Goal: Task Accomplishment & Management: Manage account settings

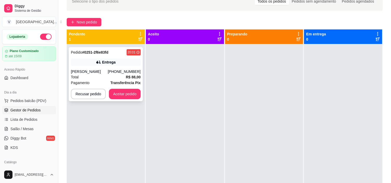
scroll to position [14, 0]
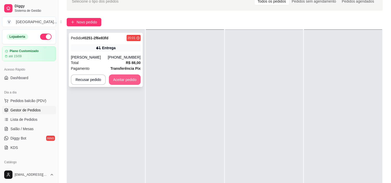
click at [124, 79] on button "Aceitar pedido" at bounding box center [125, 79] width 32 height 10
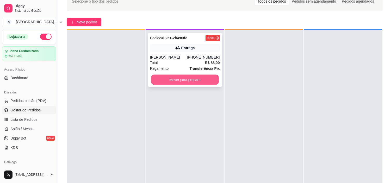
click at [187, 80] on button "Mover para preparo" at bounding box center [185, 80] width 68 height 10
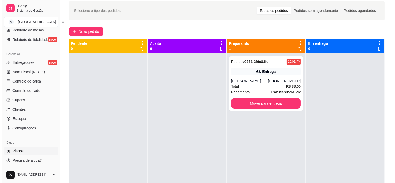
scroll to position [0, 0]
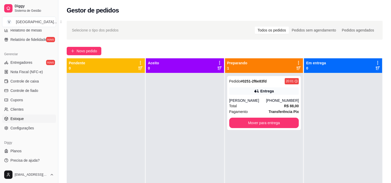
click at [34, 115] on link "Estoque" at bounding box center [29, 119] width 54 height 8
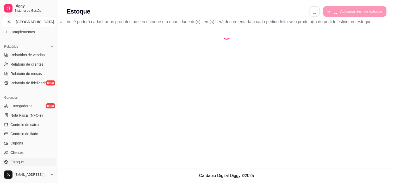
select select "QUANTITY_ORDER"
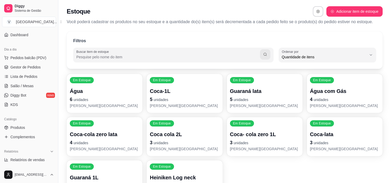
scroll to position [18, 0]
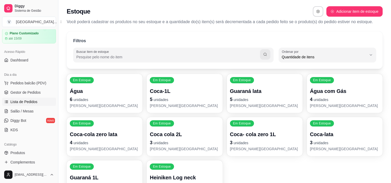
click at [27, 101] on span "Lista de Pedidos" at bounding box center [23, 101] width 27 height 5
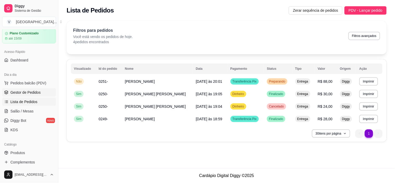
click at [40, 93] on link "Gestor de Pedidos" at bounding box center [29, 92] width 54 height 8
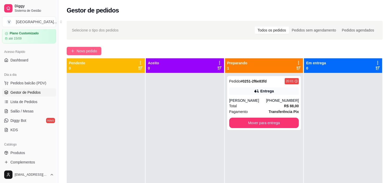
click at [81, 48] on span "Novo pedido" at bounding box center [87, 51] width 21 height 6
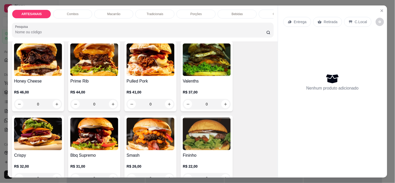
scroll to position [116, 0]
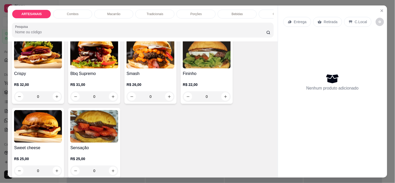
click at [224, 101] on div "0" at bounding box center [207, 96] width 48 height 10
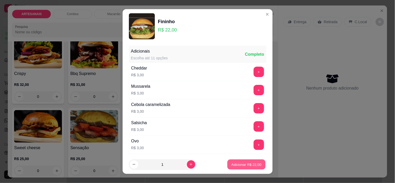
click at [245, 162] on button "Adicionar R$ 22,00" at bounding box center [247, 164] width 38 height 10
type input "1"
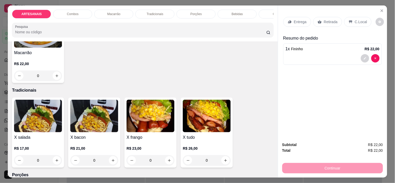
scroll to position [463, 0]
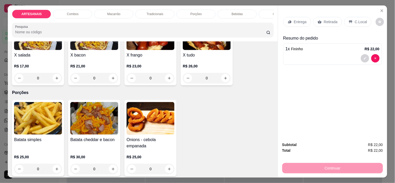
click at [224, 83] on div "0" at bounding box center [207, 78] width 48 height 10
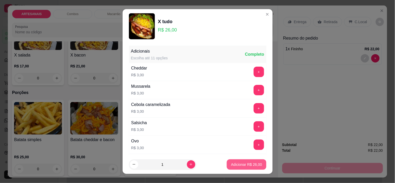
click at [244, 165] on p "Adicionar R$ 26,00" at bounding box center [246, 164] width 31 height 5
type input "1"
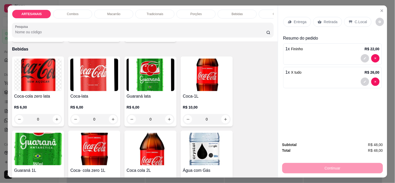
scroll to position [608, 0]
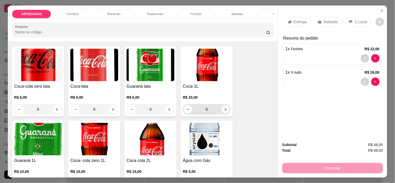
click at [225, 113] on button "increase-product-quantity" at bounding box center [225, 109] width 8 height 8
type input "1"
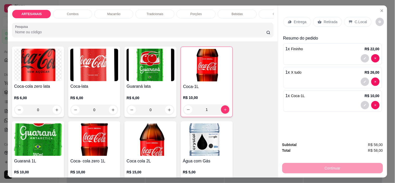
click at [358, 19] on p "C.Local" at bounding box center [361, 21] width 12 height 5
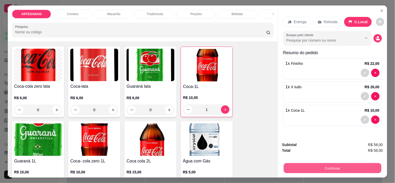
click at [360, 163] on button "Continuar" at bounding box center [333, 168] width 98 height 10
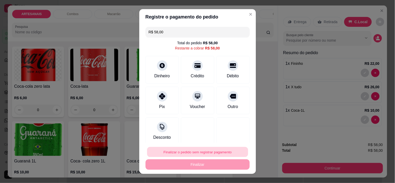
click at [222, 152] on button "Finalizar o pedido sem registrar pagamento" at bounding box center [197, 152] width 101 height 10
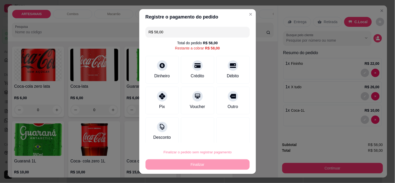
click at [234, 134] on button "Confirmar" at bounding box center [226, 137] width 18 height 8
type input "0"
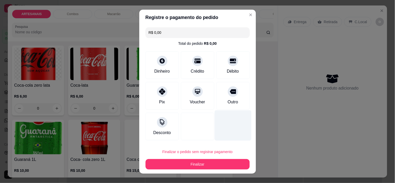
type input "R$ 0,00"
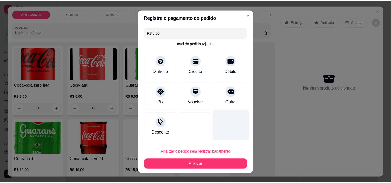
scroll to position [606, 0]
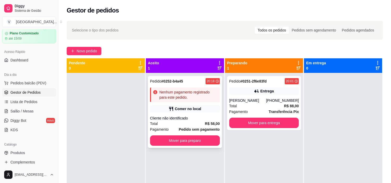
click at [199, 122] on div "Total R$ 58,00" at bounding box center [185, 124] width 70 height 6
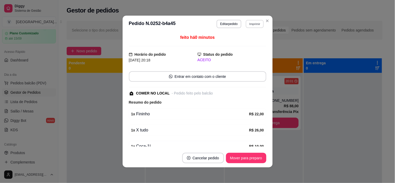
click at [256, 21] on button "Imprimir" at bounding box center [255, 24] width 18 height 8
click at [253, 42] on button "IMPRESSORA" at bounding box center [244, 42] width 36 height 8
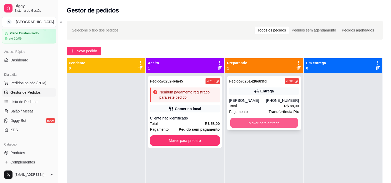
click at [283, 121] on button "Mover para entrega" at bounding box center [264, 123] width 68 height 10
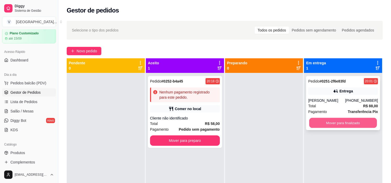
click at [314, 121] on button "Mover para finalizado" at bounding box center [343, 123] width 68 height 10
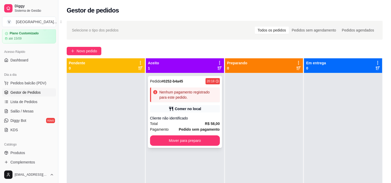
click at [174, 121] on div "Total R$ 58,00" at bounding box center [185, 124] width 70 height 6
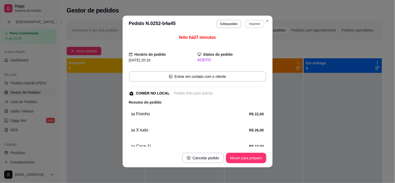
click at [255, 24] on button "Imprimir" at bounding box center [255, 24] width 18 height 8
click at [242, 45] on button "IMPRESSORA" at bounding box center [244, 42] width 38 height 8
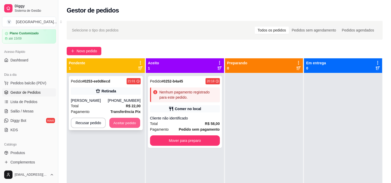
click at [115, 123] on button "Aceitar pedido" at bounding box center [124, 123] width 31 height 10
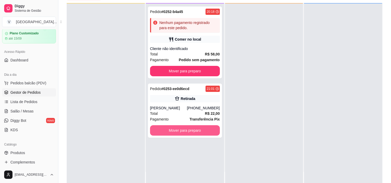
scroll to position [58, 0]
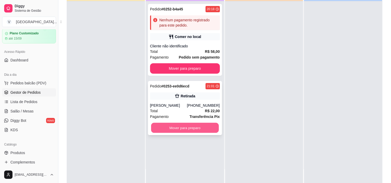
click at [158, 129] on button "Mover para preparo" at bounding box center [185, 128] width 68 height 10
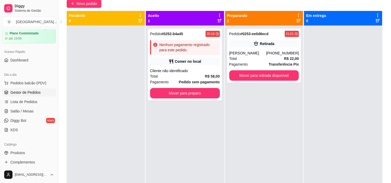
scroll to position [29, 0]
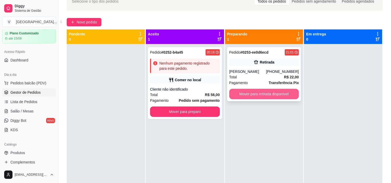
click at [272, 93] on button "Mover para retirada disponível" at bounding box center [264, 94] width 70 height 10
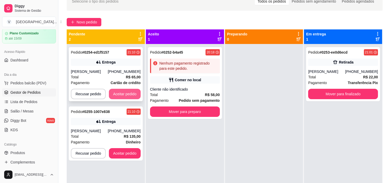
click at [112, 94] on button "Aceitar pedido" at bounding box center [125, 94] width 32 height 10
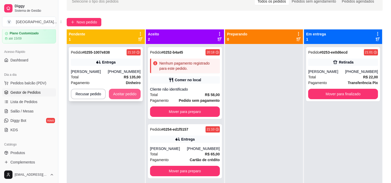
click at [117, 92] on button "Aceitar pedido" at bounding box center [125, 94] width 32 height 10
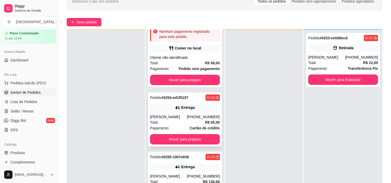
scroll to position [79, 0]
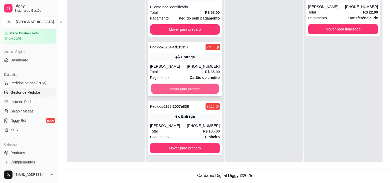
click at [190, 85] on button "Mover para preparo" at bounding box center [185, 89] width 68 height 10
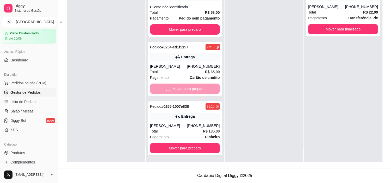
scroll to position [0, 0]
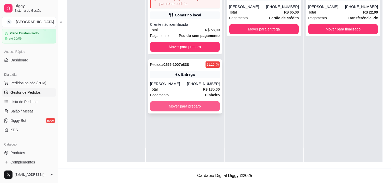
click at [184, 103] on button "Mover para preparo" at bounding box center [185, 106] width 70 height 10
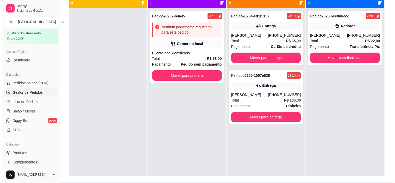
scroll to position [51, 0]
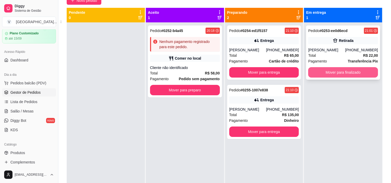
click at [334, 72] on button "Mover para finalizado" at bounding box center [343, 72] width 70 height 10
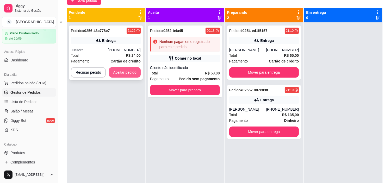
click at [131, 70] on button "Aceitar pedido" at bounding box center [125, 72] width 32 height 10
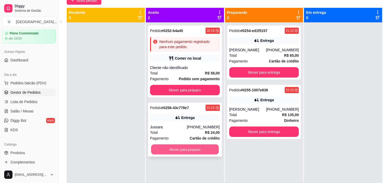
click at [190, 148] on button "Mover para preparo" at bounding box center [185, 150] width 68 height 10
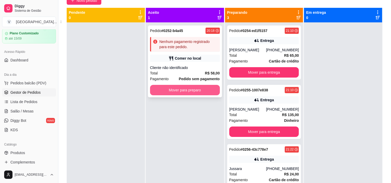
click at [198, 90] on button "Mover para preparo" at bounding box center [185, 90] width 70 height 10
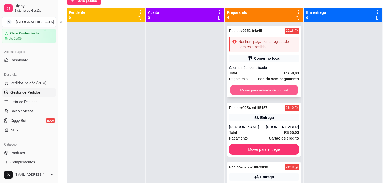
click at [260, 88] on button "Mover para retirada disponível" at bounding box center [264, 90] width 68 height 10
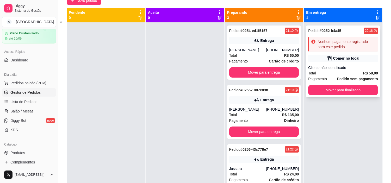
click at [335, 63] on div "Pedido # 0252-b4a45 20:18 Nenhum pagamento registrado para este pedido. [PERSON…" at bounding box center [343, 62] width 74 height 72
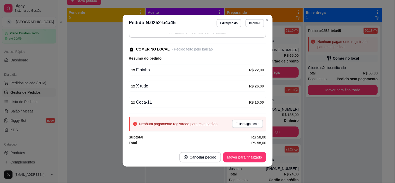
scroll to position [1, 0]
click at [251, 122] on button "Editar pagamento" at bounding box center [248, 124] width 30 height 8
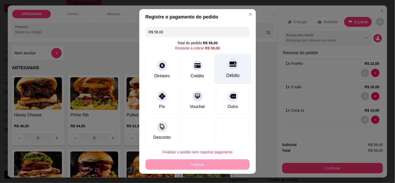
click at [227, 68] on div at bounding box center [232, 64] width 11 height 11
type input "R$ 0,00"
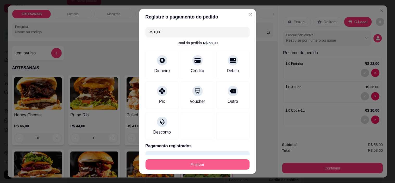
click at [218, 163] on button "Finalizar" at bounding box center [198, 164] width 104 height 10
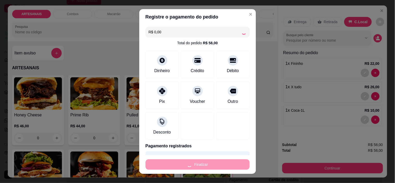
type input "0"
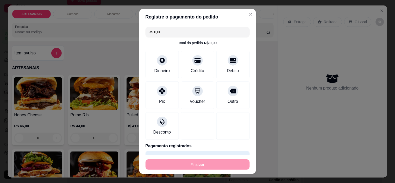
type input "-R$ 58,00"
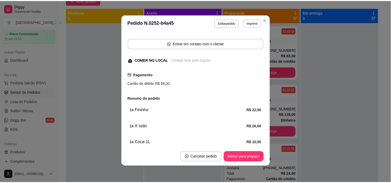
scroll to position [55, 0]
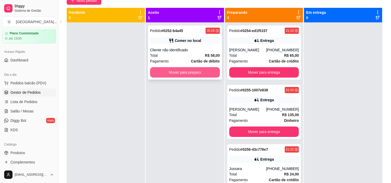
click at [186, 70] on button "Mover para preparo" at bounding box center [185, 72] width 70 height 10
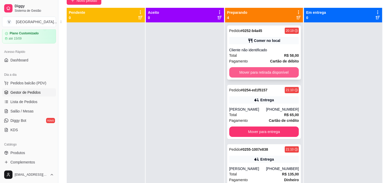
click at [268, 70] on button "Mover para retirada disponível" at bounding box center [264, 72] width 70 height 10
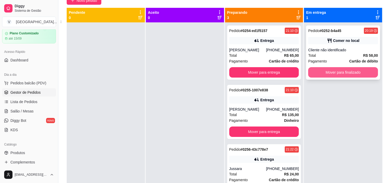
click at [347, 73] on button "Mover para finalizado" at bounding box center [343, 72] width 70 height 10
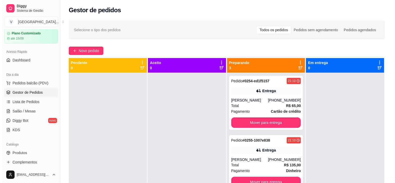
scroll to position [0, 0]
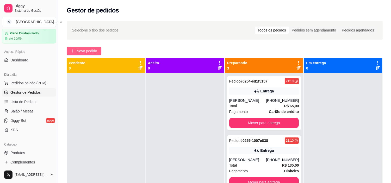
click at [89, 49] on span "Novo pedido" at bounding box center [87, 51] width 21 height 6
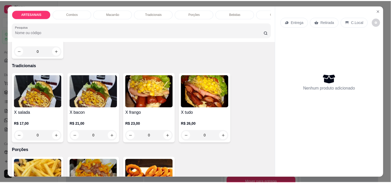
scroll to position [405, 0]
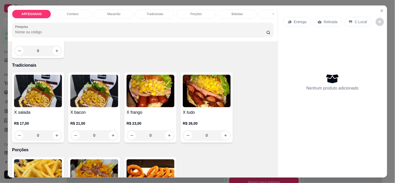
click at [55, 136] on div "0" at bounding box center [38, 135] width 48 height 10
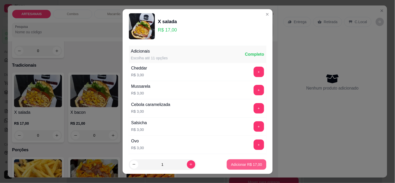
click at [236, 163] on p "Adicionar R$ 17,00" at bounding box center [246, 164] width 31 height 5
type input "1"
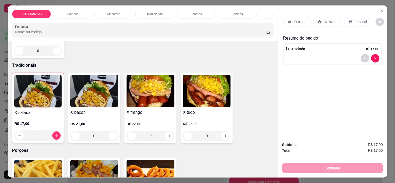
click at [330, 19] on p "Retirada" at bounding box center [331, 21] width 14 height 5
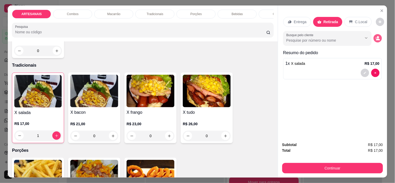
click at [377, 36] on icon "decrease-product-quantity" at bounding box center [378, 38] width 5 height 5
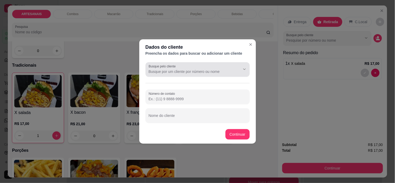
click at [194, 68] on div at bounding box center [198, 69] width 98 height 10
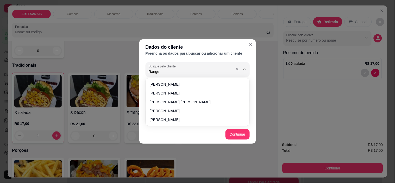
type input "Rangel"
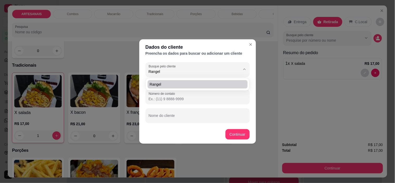
click at [181, 84] on span "Rangel" at bounding box center [195, 84] width 91 height 5
type input "[PHONE_NUMBER]"
type input "Rangel"
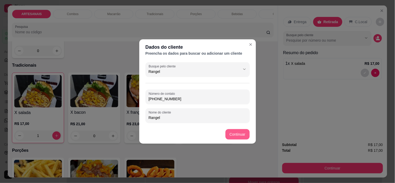
type input "Rangel"
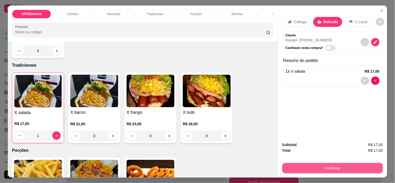
click at [315, 170] on button "Continuar" at bounding box center [332, 168] width 101 height 10
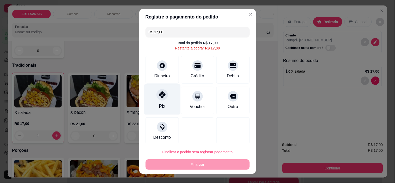
click at [154, 98] on div "Pix" at bounding box center [162, 99] width 37 height 30
type input "R$ 0,00"
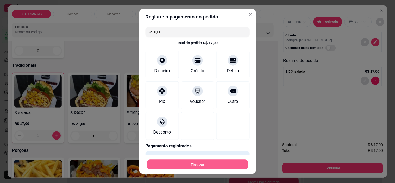
click at [209, 160] on button "Finalizar" at bounding box center [197, 164] width 101 height 10
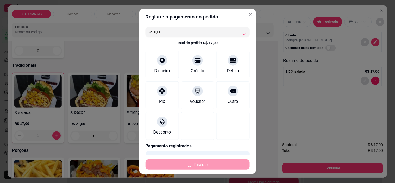
type input "0"
type input "-R$ 17,00"
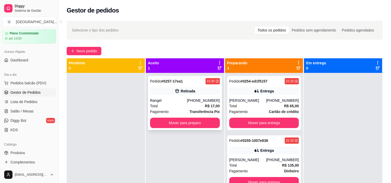
click at [187, 95] on div "Pedido # 0257-17ea1 21:30 Retirada [PERSON_NAME] [PHONE_NUMBER] Total R$ 17,00 …" at bounding box center [185, 103] width 74 height 54
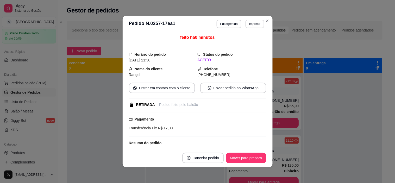
click at [253, 26] on button "Imprimir" at bounding box center [255, 24] width 18 height 8
click at [243, 43] on button "IMPRESSORA" at bounding box center [244, 42] width 36 height 8
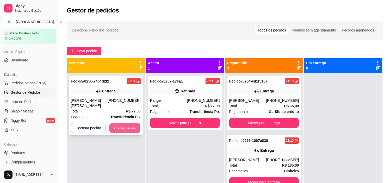
click at [117, 128] on button "Aceitar pedido" at bounding box center [124, 128] width 31 height 10
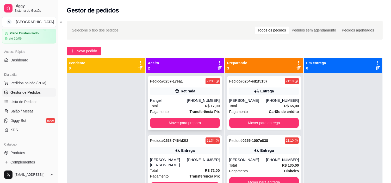
scroll to position [14, 0]
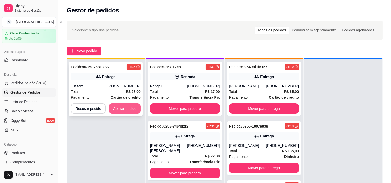
click at [117, 104] on button "Aceitar pedido" at bounding box center [125, 108] width 32 height 10
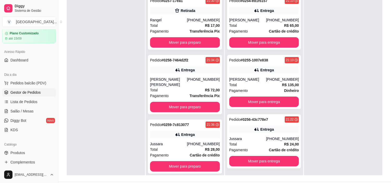
scroll to position [79, 0]
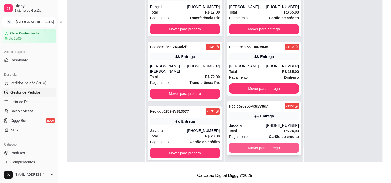
click at [282, 145] on button "Mover para entrega" at bounding box center [264, 148] width 70 height 10
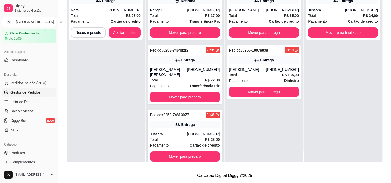
scroll to position [0, 0]
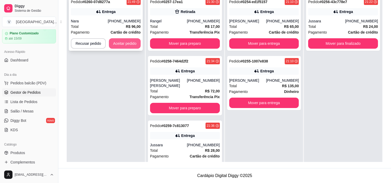
click at [134, 44] on button "Aceitar pedido" at bounding box center [125, 43] width 32 height 10
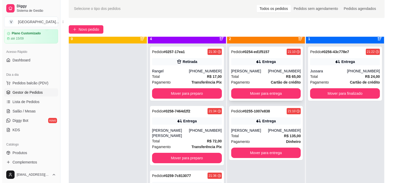
scroll to position [14, 0]
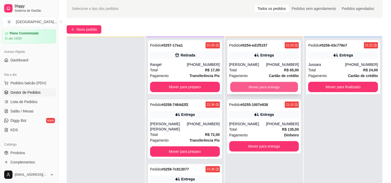
click at [250, 90] on button "Mover para entrega" at bounding box center [264, 87] width 68 height 10
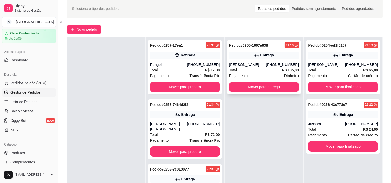
click at [285, 70] on strong "R$ 135,00" at bounding box center [290, 70] width 17 height 4
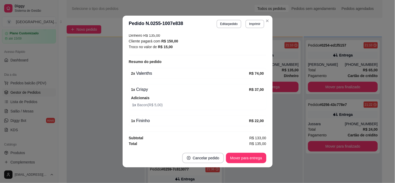
scroll to position [1, 0]
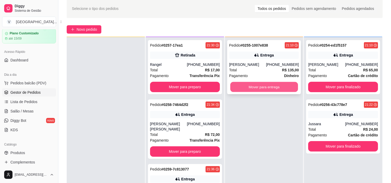
click at [269, 83] on button "Mover para entrega" at bounding box center [264, 87] width 68 height 10
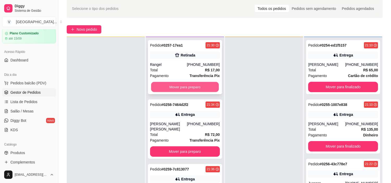
click at [189, 89] on button "Mover para preparo" at bounding box center [185, 87] width 68 height 10
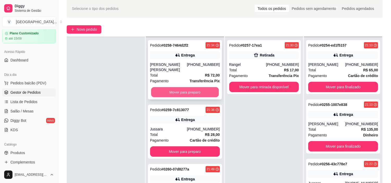
click at [193, 87] on button "Mover para preparo" at bounding box center [185, 92] width 68 height 10
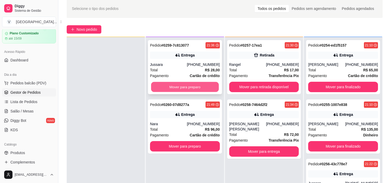
click at [194, 84] on button "Mover para preparo" at bounding box center [185, 87] width 68 height 10
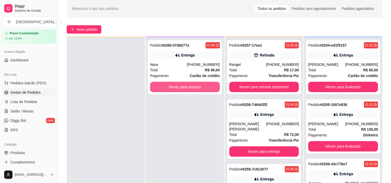
click at [194, 84] on button "Mover para preparo" at bounding box center [185, 87] width 70 height 10
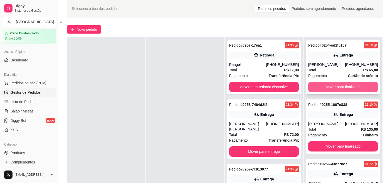
click at [334, 89] on button "Mover para finalizado" at bounding box center [343, 87] width 70 height 10
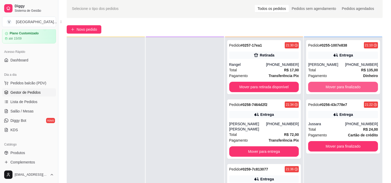
click at [334, 89] on button "Mover para finalizado" at bounding box center [343, 87] width 70 height 10
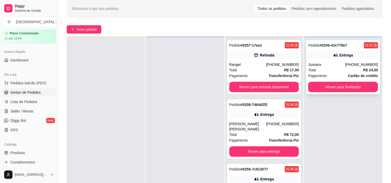
click at [337, 71] on div "Total R$ 24,00" at bounding box center [343, 70] width 70 height 6
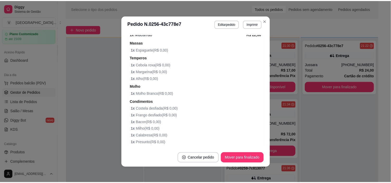
scroll to position [202, 0]
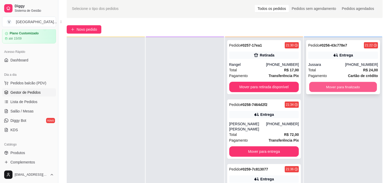
click at [355, 85] on button "Mover para finalizado" at bounding box center [343, 87] width 68 height 10
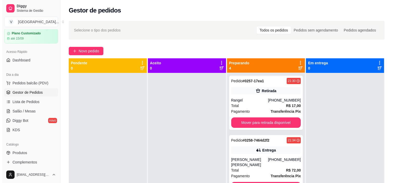
scroll to position [0, 0]
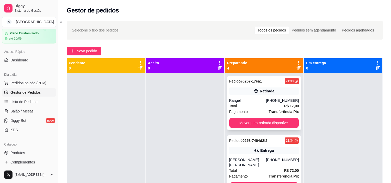
click at [252, 80] on strong "# 0257-17ea1" at bounding box center [251, 81] width 22 height 4
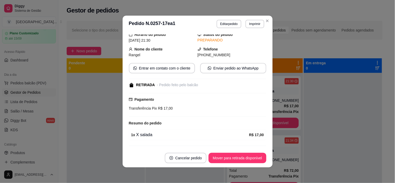
scroll to position [34, 0]
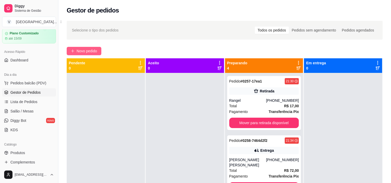
click at [94, 52] on span "Novo pedido" at bounding box center [87, 51] width 21 height 6
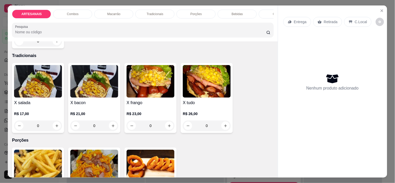
scroll to position [405, 0]
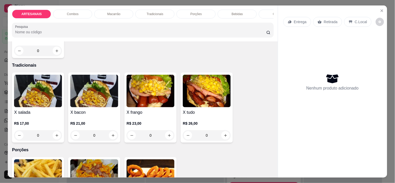
click at [225, 138] on div "0" at bounding box center [207, 135] width 48 height 10
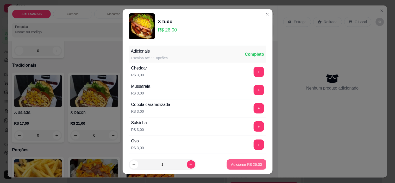
click at [239, 166] on p "Adicionar R$ 26,00" at bounding box center [246, 164] width 31 height 5
type input "1"
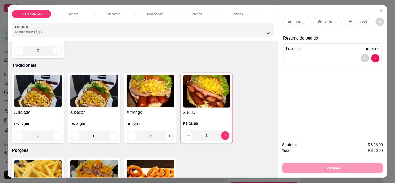
click at [328, 17] on div "Retirada" at bounding box center [327, 22] width 29 height 10
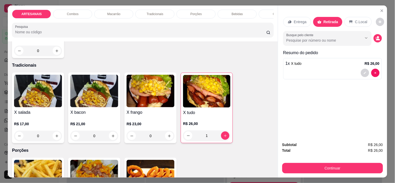
click at [379, 39] on div "Busque pelo cliente" at bounding box center [332, 38] width 99 height 15
click at [378, 38] on button "decrease-product-quantity" at bounding box center [378, 38] width 8 height 8
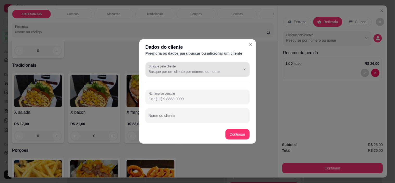
click at [164, 72] on input "Busque pelo cliente" at bounding box center [190, 71] width 83 height 5
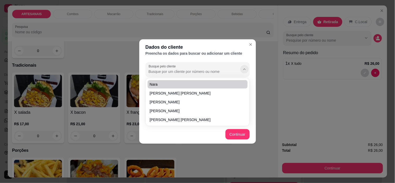
click at [241, 72] on div at bounding box center [240, 69] width 17 height 10
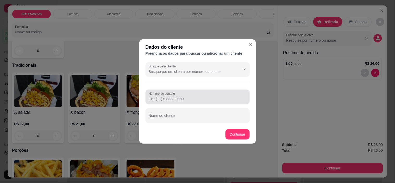
click at [173, 95] on label "Número de contato" at bounding box center [163, 93] width 28 height 4
click at [173, 96] on input "Número de contato" at bounding box center [198, 98] width 98 height 5
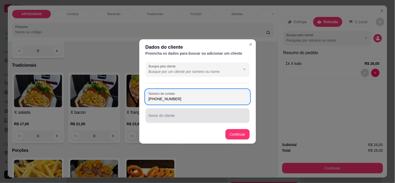
type input "[PHONE_NUMBER]"
click at [189, 119] on input "Nome do cliente" at bounding box center [198, 117] width 98 height 5
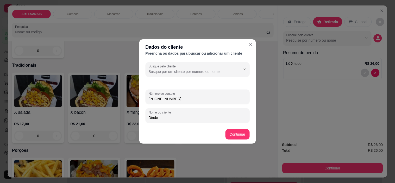
type input "Dinde"
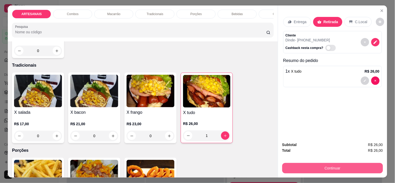
click at [371, 168] on button "Continuar" at bounding box center [332, 168] width 101 height 10
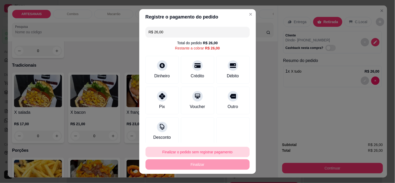
click at [168, 155] on button "Finalizar o pedido sem registrar pagamento" at bounding box center [198, 152] width 104 height 10
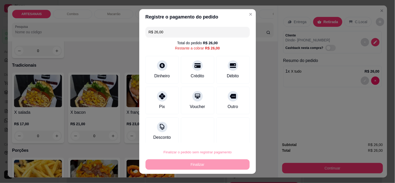
click at [228, 134] on button "Confirmar" at bounding box center [227, 137] width 18 height 8
type input "0"
type input "R$ 0,00"
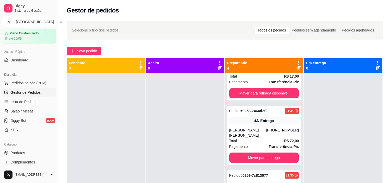
scroll to position [59, 0]
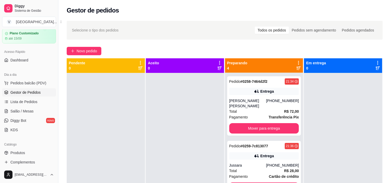
click at [160, 126] on div at bounding box center [185, 164] width 78 height 183
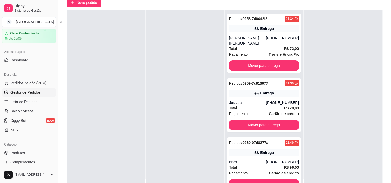
scroll to position [79, 0]
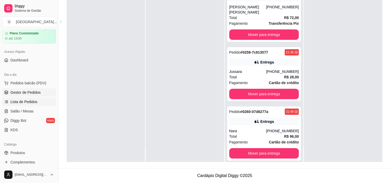
click at [32, 101] on span "Lista de Pedidos" at bounding box center [23, 101] width 27 height 5
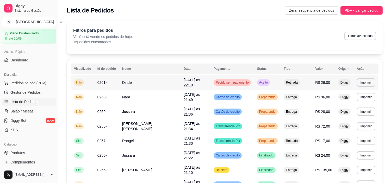
click at [193, 82] on td "[DATE] às 22:10" at bounding box center [195, 82] width 30 height 15
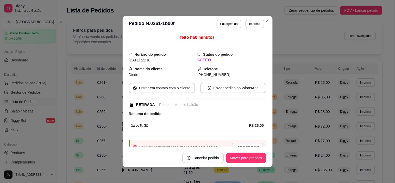
click at [256, 22] on button "Imprimir" at bounding box center [255, 24] width 18 height 8
click at [255, 43] on button "IMPRESSORA" at bounding box center [244, 42] width 38 height 8
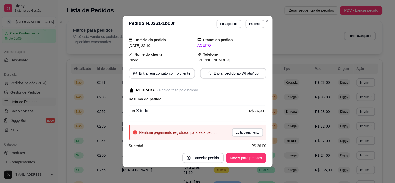
scroll to position [23, 0]
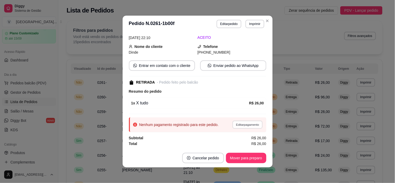
click at [241, 123] on button "Editar pagamento" at bounding box center [248, 125] width 30 height 8
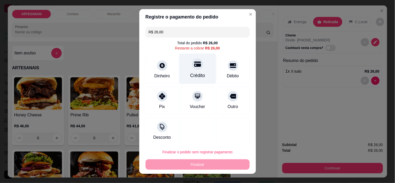
click at [199, 66] on div "Crédito" at bounding box center [197, 69] width 37 height 30
type input "R$ 0,00"
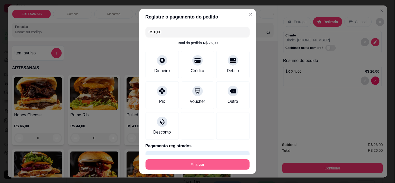
click at [208, 164] on button "Finalizar" at bounding box center [198, 164] width 104 height 10
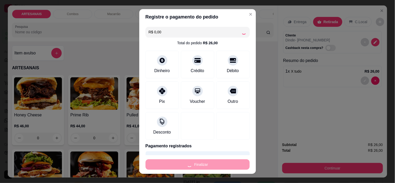
type input "0"
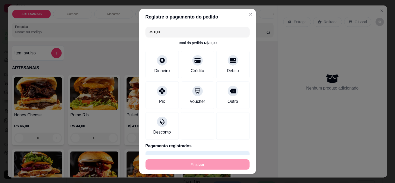
type input "-R$ 26,00"
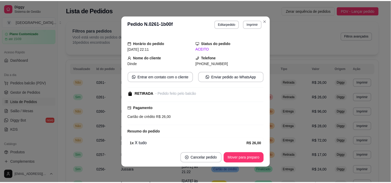
scroll to position [34, 0]
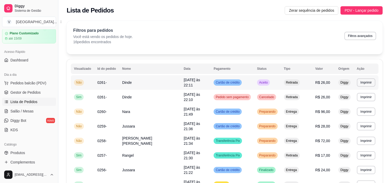
click at [228, 85] on td "Cartão de crédito" at bounding box center [231, 82] width 43 height 15
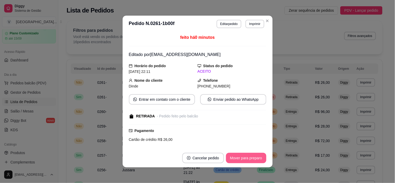
click at [251, 160] on button "Mover para preparo" at bounding box center [246, 158] width 40 height 10
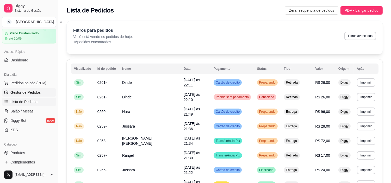
click at [35, 88] on link "Gestor de Pedidos" at bounding box center [29, 92] width 54 height 8
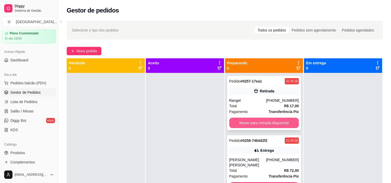
click at [283, 122] on button "Mover para retirada disponível" at bounding box center [264, 123] width 70 height 10
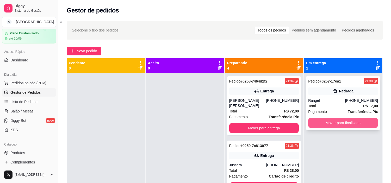
click at [339, 121] on button "Mover para finalizado" at bounding box center [343, 123] width 70 height 10
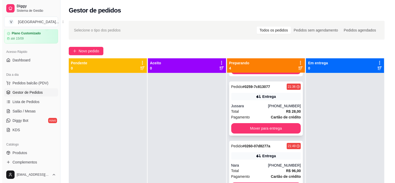
scroll to position [14, 0]
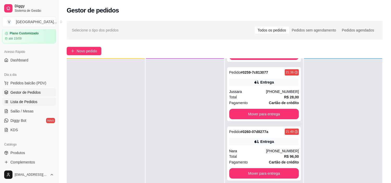
click at [28, 98] on link "Lista de Pedidos" at bounding box center [29, 102] width 54 height 8
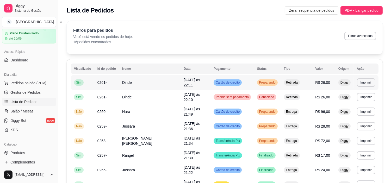
click at [237, 81] on td "Cartão de crédito" at bounding box center [231, 82] width 43 height 15
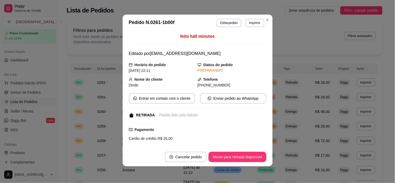
click at [264, 15] on header "**********" at bounding box center [198, 23] width 150 height 17
click at [229, 24] on button "Editar pedido" at bounding box center [229, 23] width 24 height 8
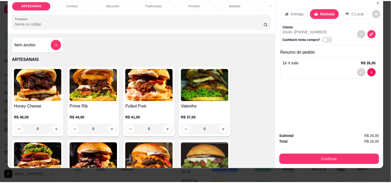
scroll to position [13, 0]
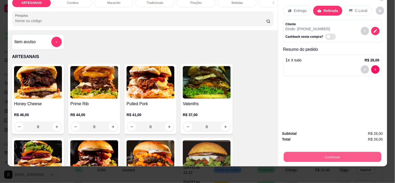
click at [347, 154] on button "Continuar" at bounding box center [333, 157] width 98 height 10
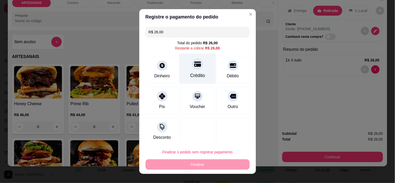
click at [190, 74] on div "Crédito" at bounding box center [197, 75] width 15 height 7
type input "R$ 0,00"
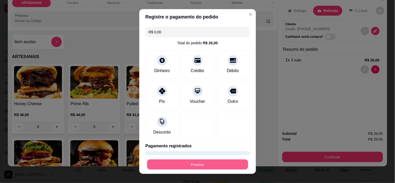
click at [214, 165] on button "Finalizar" at bounding box center [197, 164] width 101 height 10
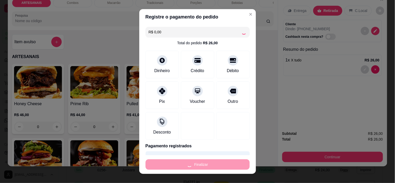
type input "0"
type input "-R$ 26,00"
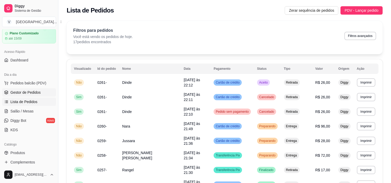
click at [32, 89] on link "Gestor de Pedidos" at bounding box center [29, 92] width 54 height 8
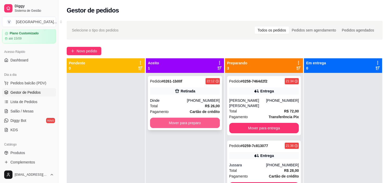
click at [197, 121] on button "Mover para preparo" at bounding box center [185, 123] width 70 height 10
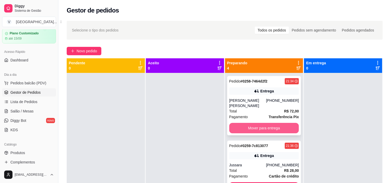
click at [264, 123] on button "Mover para entrega" at bounding box center [264, 128] width 70 height 10
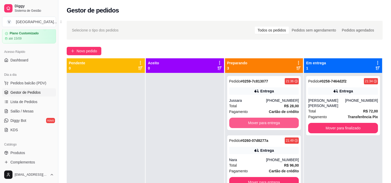
click at [264, 120] on button "Mover para entrega" at bounding box center [264, 123] width 70 height 10
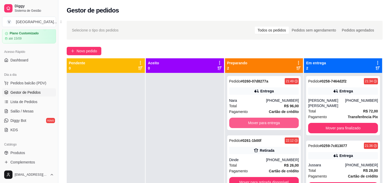
click at [264, 120] on button "Mover para entrega" at bounding box center [264, 123] width 70 height 10
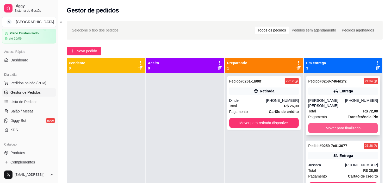
click at [347, 124] on button "Mover para finalizado" at bounding box center [343, 128] width 70 height 10
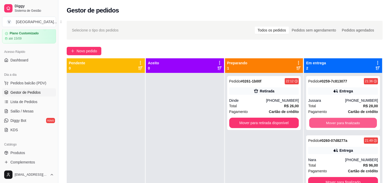
click at [348, 123] on button "Mover para finalizado" at bounding box center [343, 123] width 68 height 10
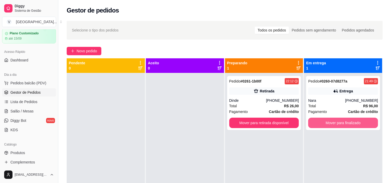
click at [348, 123] on button "Mover para finalizado" at bounding box center [343, 123] width 70 height 10
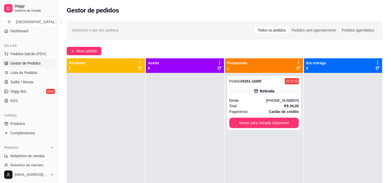
scroll to position [76, 0]
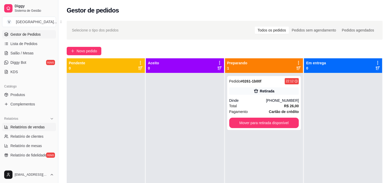
click at [45, 127] on link "Relatórios de vendas" at bounding box center [29, 127] width 54 height 8
select select "ALL"
select select "0"
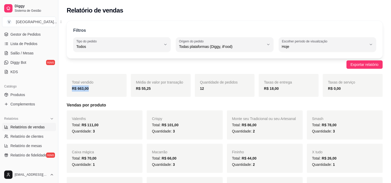
drag, startPoint x: 90, startPoint y: 88, endPoint x: 66, endPoint y: 88, distance: 23.2
click at [67, 88] on div "Total vendido R$ 663,00" at bounding box center [97, 85] width 60 height 23
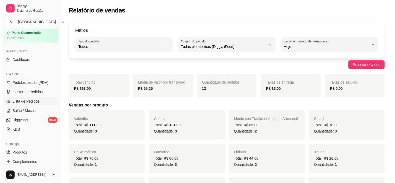
scroll to position [18, 0]
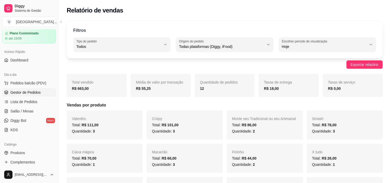
click at [21, 93] on span "Gestor de Pedidos" at bounding box center [25, 92] width 30 height 5
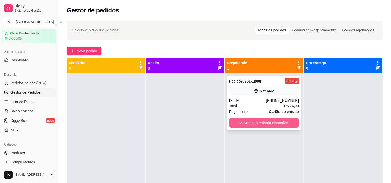
click at [278, 121] on button "Mover para retirada disponível" at bounding box center [264, 123] width 70 height 10
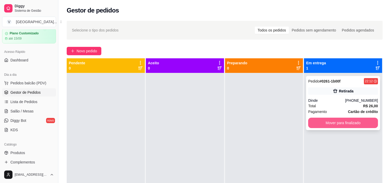
click at [346, 122] on button "Mover para finalizado" at bounding box center [343, 123] width 70 height 10
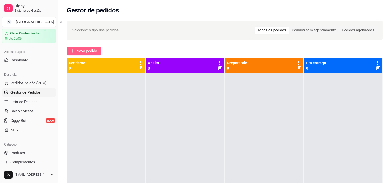
click at [84, 50] on span "Novo pedido" at bounding box center [87, 51] width 21 height 6
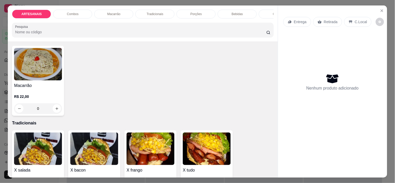
scroll to position [376, 0]
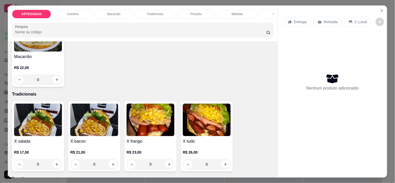
click at [56, 168] on div "0" at bounding box center [38, 164] width 48 height 10
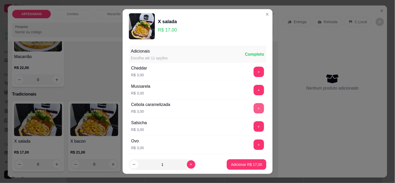
click at [254, 109] on button "+" at bounding box center [259, 108] width 10 height 10
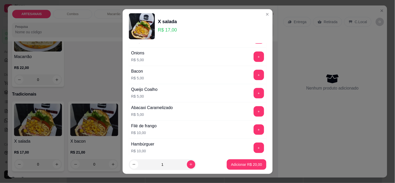
scroll to position [116, 0]
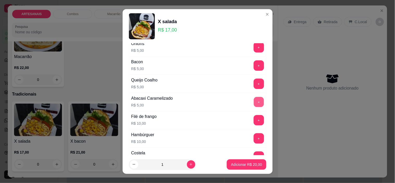
click at [254, 104] on button "+" at bounding box center [259, 102] width 10 height 10
click at [250, 165] on p "Adicionar R$ 25,00" at bounding box center [246, 164] width 31 height 5
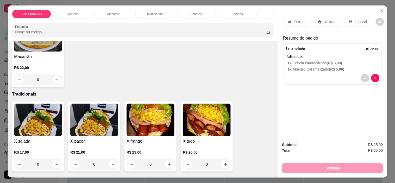
click at [303, 20] on p "Entrega" at bounding box center [300, 21] width 13 height 5
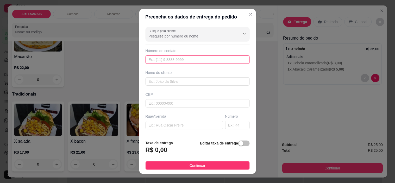
click at [177, 62] on input "text" at bounding box center [198, 59] width 104 height 8
click at [175, 56] on input "text" at bounding box center [198, 59] width 104 height 8
paste input "[PHONE_NUMBER]"
type input "[PHONE_NUMBER]"
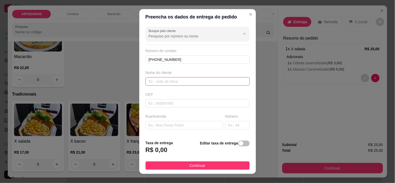
click at [173, 78] on input "text" at bounding box center [198, 81] width 104 height 8
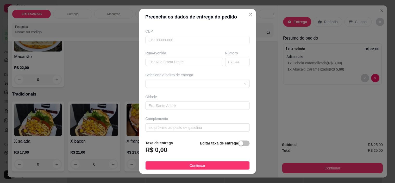
scroll to position [64, 0]
click at [201, 86] on span at bounding box center [198, 83] width 98 height 8
type input "[PERSON_NAME]"
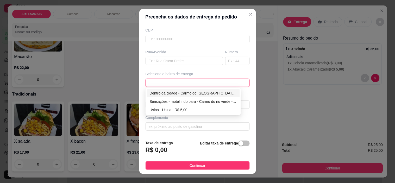
click at [181, 95] on div "Dentro da cidade - Carmo do [GEOGRAPHIC_DATA] - R$ 2,00" at bounding box center [193, 93] width 87 height 6
type input "Carmo do [GEOGRAPHIC_DATA]"
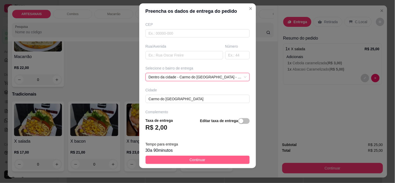
scroll to position [7, 0]
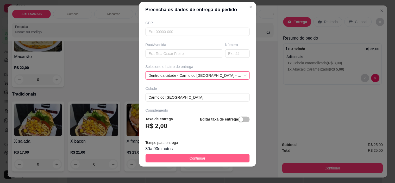
click at [213, 157] on button "Continuar" at bounding box center [198, 158] width 104 height 8
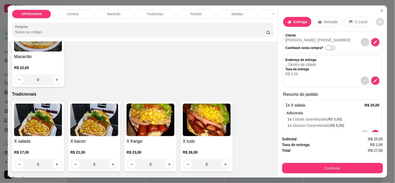
click at [377, 22] on button "decrease-product-quantity" at bounding box center [380, 22] width 8 height 8
click at [383, 44] on div "Impressão automática desabilitada" at bounding box center [360, 40] width 55 height 9
click at [382, 42] on span "Automatic updates" at bounding box center [381, 41] width 10 height 6
click at [379, 42] on input "Automatic updates" at bounding box center [377, 42] width 3 height 3
checkbox input "true"
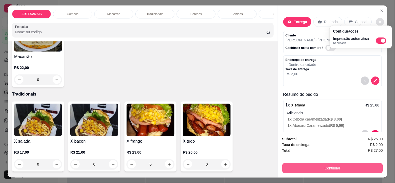
click at [352, 167] on button "Continuar" at bounding box center [332, 168] width 101 height 10
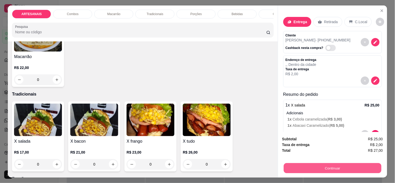
click at [331, 165] on button "Continuar" at bounding box center [333, 168] width 98 height 10
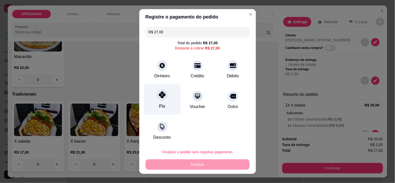
click at [159, 97] on icon at bounding box center [162, 94] width 7 height 7
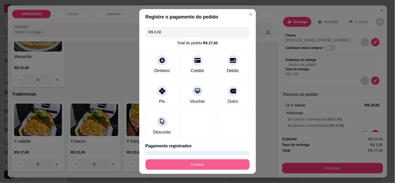
click at [188, 167] on button "Finalizar" at bounding box center [198, 164] width 104 height 10
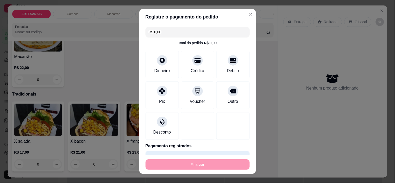
type input "-R$ 27,00"
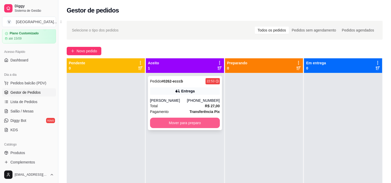
click at [189, 124] on button "Mover para preparo" at bounding box center [185, 123] width 70 height 10
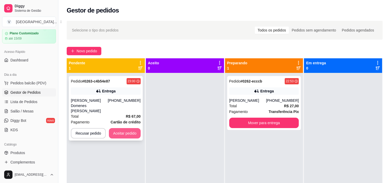
click at [133, 128] on button "Aceitar pedido" at bounding box center [125, 133] width 32 height 10
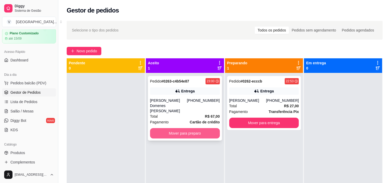
click at [204, 128] on button "Mover para preparo" at bounding box center [185, 133] width 70 height 10
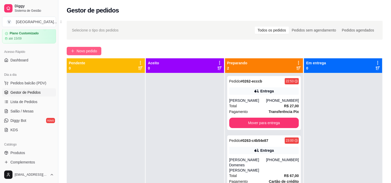
click at [98, 53] on button "Novo pedido" at bounding box center [84, 51] width 35 height 8
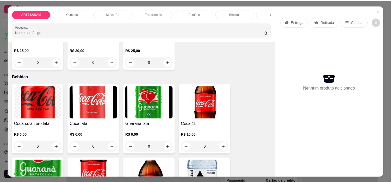
scroll to position [608, 0]
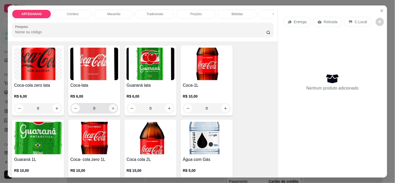
click at [115, 109] on button "increase-product-quantity" at bounding box center [113, 108] width 8 height 8
type input "1"
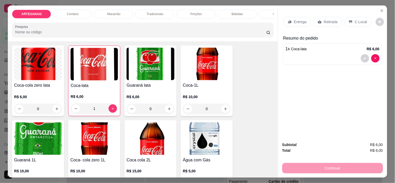
click at [334, 20] on p "Retirada" at bounding box center [331, 21] width 14 height 5
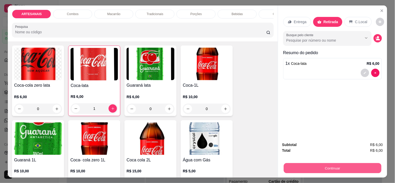
click at [355, 168] on button "Continuar" at bounding box center [333, 168] width 98 height 10
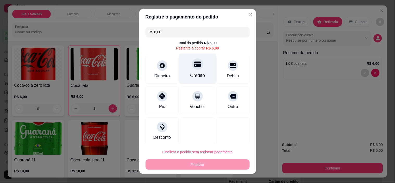
click at [190, 72] on div "Crédito" at bounding box center [197, 75] width 15 height 7
type input "R$ 0,00"
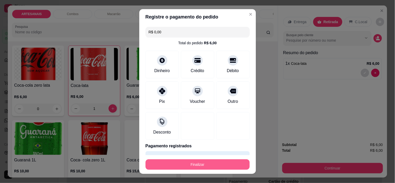
click at [210, 164] on button "Finalizar" at bounding box center [198, 164] width 104 height 10
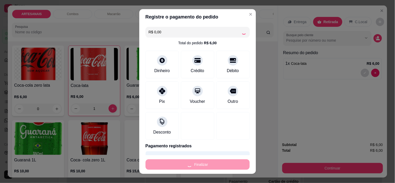
type input "0"
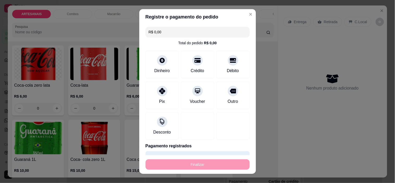
type input "-R$ 6,00"
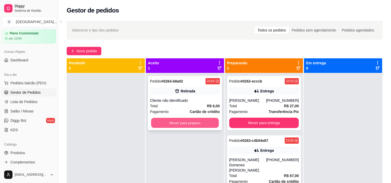
click at [168, 120] on button "Mover para preparo" at bounding box center [185, 123] width 68 height 10
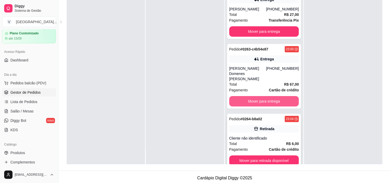
scroll to position [79, 0]
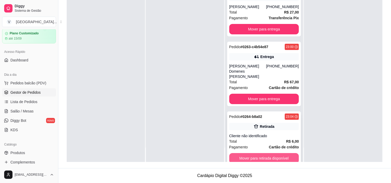
click at [283, 153] on button "Mover para retirada disponível" at bounding box center [264, 158] width 70 height 10
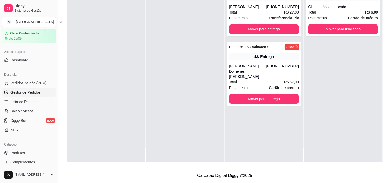
scroll to position [0, 0]
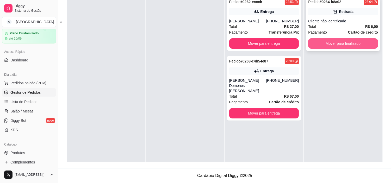
click at [348, 45] on button "Mover para finalizado" at bounding box center [343, 43] width 70 height 10
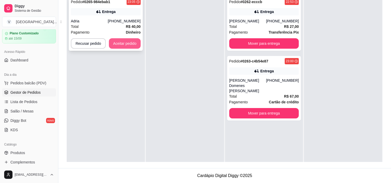
click at [130, 43] on button "Aceitar pedido" at bounding box center [125, 43] width 32 height 10
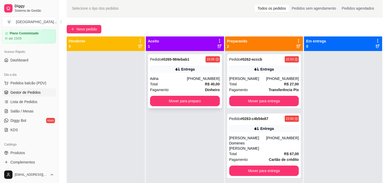
scroll to position [22, 0]
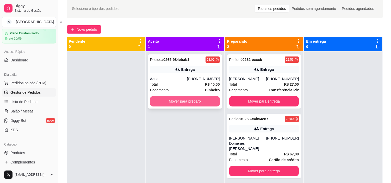
click at [189, 102] on button "Mover para preparo" at bounding box center [185, 101] width 70 height 10
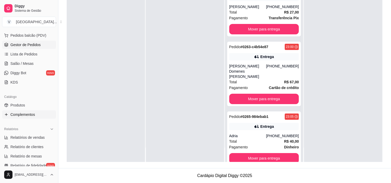
scroll to position [76, 0]
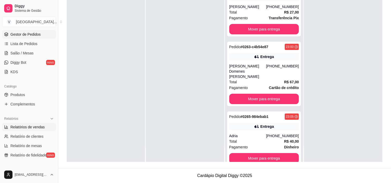
click at [36, 129] on span "Relatórios de vendas" at bounding box center [27, 126] width 34 height 5
select select "ALL"
select select "0"
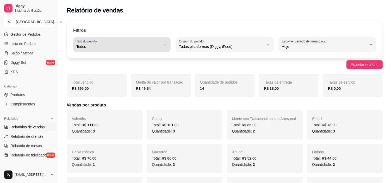
click at [161, 45] on span "Todos" at bounding box center [118, 46] width 85 height 5
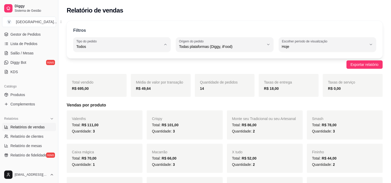
click at [101, 71] on li "Entrega" at bounding box center [122, 68] width 90 height 8
type input "DELIVERY"
select select "DELIVERY"
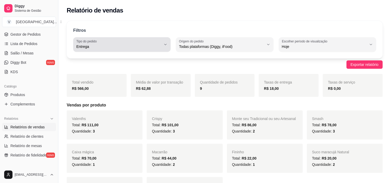
click at [147, 50] on button "Tipo do pedido Entrega" at bounding box center [121, 44] width 97 height 15
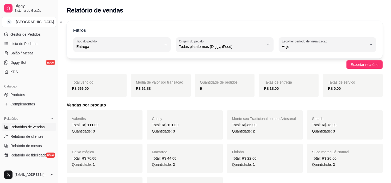
click at [116, 61] on span "Todos" at bounding box center [119, 59] width 80 height 5
type input "ALL"
select select "ALL"
click at [43, 33] on link "Gestor de Pedidos" at bounding box center [29, 34] width 54 height 8
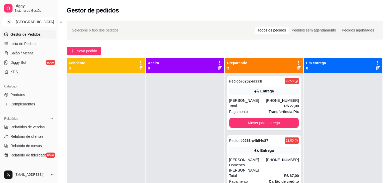
drag, startPoint x: 43, startPoint y: 33, endPoint x: 236, endPoint y: 33, distance: 192.2
click at [236, 33] on div "Selecione o tipo dos pedidos Todos os pedidos Pedidos sem agendamento Pedidos a…" at bounding box center [224, 30] width 305 height 8
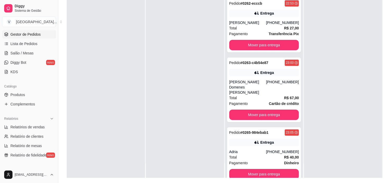
scroll to position [79, 0]
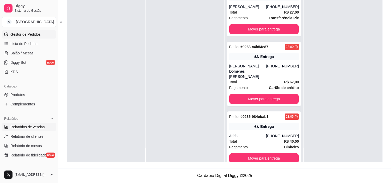
click at [35, 128] on span "Relatórios de vendas" at bounding box center [27, 126] width 34 height 5
select select "ALL"
select select "0"
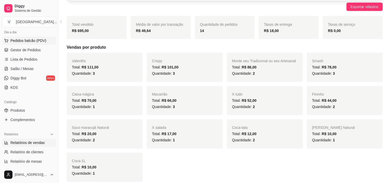
scroll to position [47, 0]
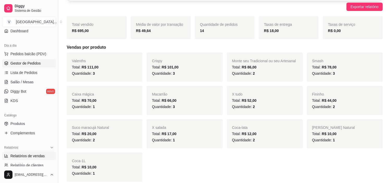
click at [24, 65] on span "Gestor de Pedidos" at bounding box center [25, 63] width 30 height 5
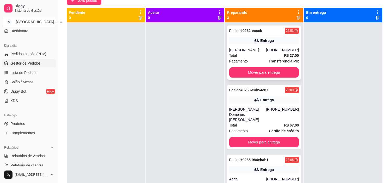
scroll to position [22, 0]
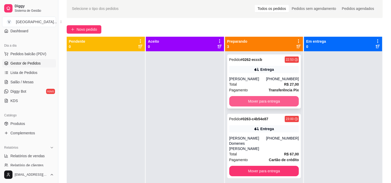
click at [279, 102] on button "Mover para entrega" at bounding box center [264, 101] width 70 height 10
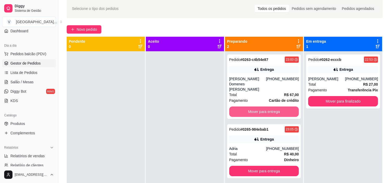
click at [279, 107] on button "Mover para entrega" at bounding box center [264, 112] width 70 height 10
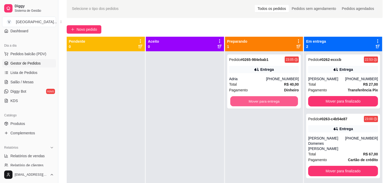
click at [279, 102] on button "Mover para entrega" at bounding box center [264, 101] width 68 height 10
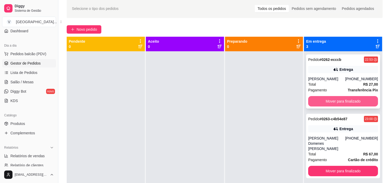
click at [358, 100] on button "Mover para finalizado" at bounding box center [343, 101] width 70 height 10
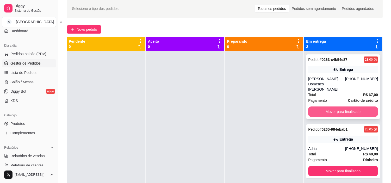
click at [358, 107] on button "Mover para finalizado" at bounding box center [343, 112] width 70 height 10
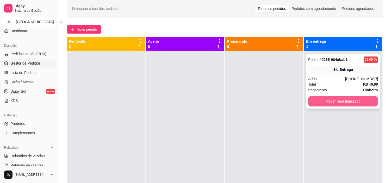
click at [355, 106] on div "Pedido # 0265-984ebab1 23:05 Entrega Adria [PHONE_NUMBER] Total R$ 40,00 Pagame…" at bounding box center [343, 81] width 74 height 54
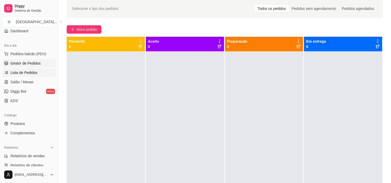
click at [32, 74] on span "Lista de Pedidos" at bounding box center [23, 72] width 27 height 5
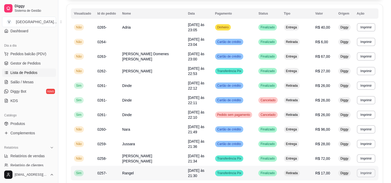
scroll to position [58, 0]
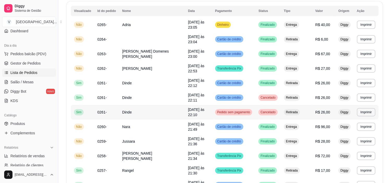
click at [312, 105] on td "R$ 26,00" at bounding box center [323, 112] width 23 height 15
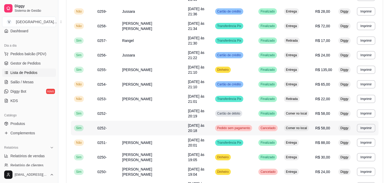
scroll to position [192, 0]
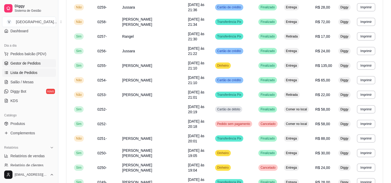
click at [11, 64] on span "Gestor de Pedidos" at bounding box center [25, 63] width 30 height 5
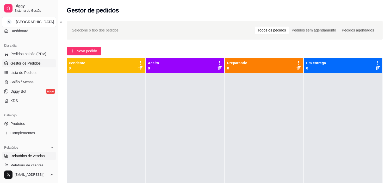
click at [22, 157] on span "Relatórios de vendas" at bounding box center [27, 155] width 34 height 5
select select "ALL"
select select "0"
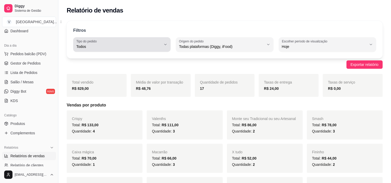
click at [166, 46] on icon "button" at bounding box center [165, 44] width 4 height 4
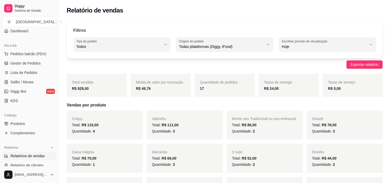
click at [89, 66] on span "Entrega" at bounding box center [119, 67] width 80 height 5
type input "DELIVERY"
select select "DELIVERY"
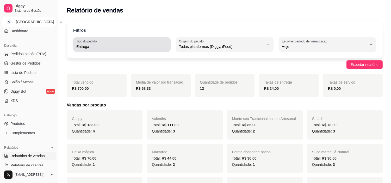
click at [150, 43] on div "Entrega" at bounding box center [118, 44] width 85 height 10
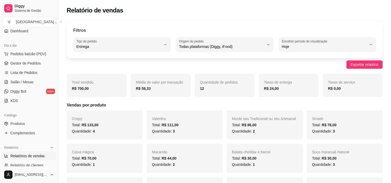
click at [92, 59] on span "Todos" at bounding box center [119, 59] width 80 height 5
type input "ALL"
select select "ALL"
drag, startPoint x: 29, startPoint y: 52, endPoint x: 39, endPoint y: 43, distance: 13.4
click at [29, 52] on span "Pedidos balcão (PDV)" at bounding box center [28, 53] width 36 height 5
